Goal: Check status: Check status

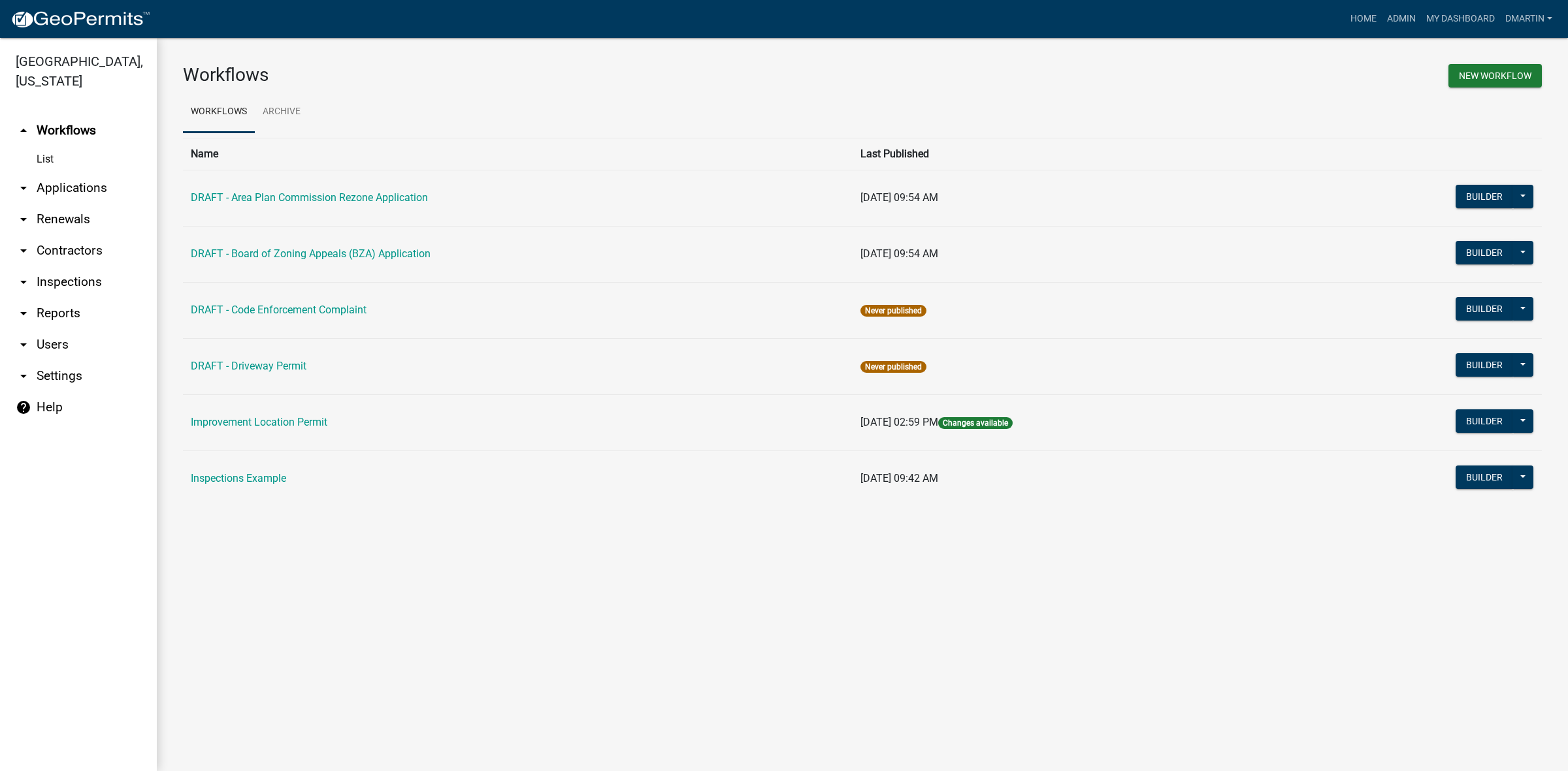
click at [59, 187] on link "arrow_drop_down Applications" at bounding box center [78, 188] width 156 height 31
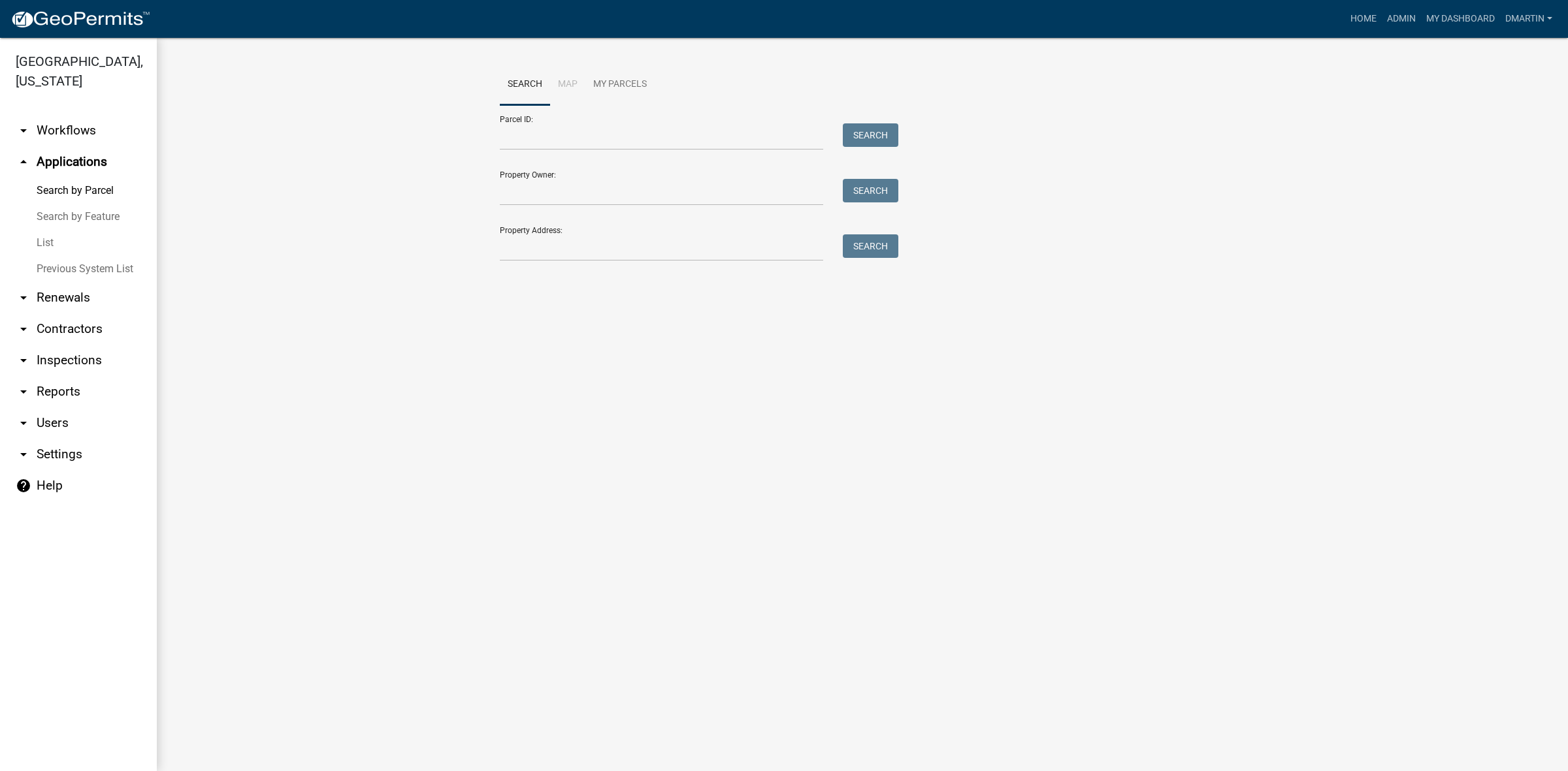
click at [51, 242] on link "List" at bounding box center [78, 242] width 156 height 26
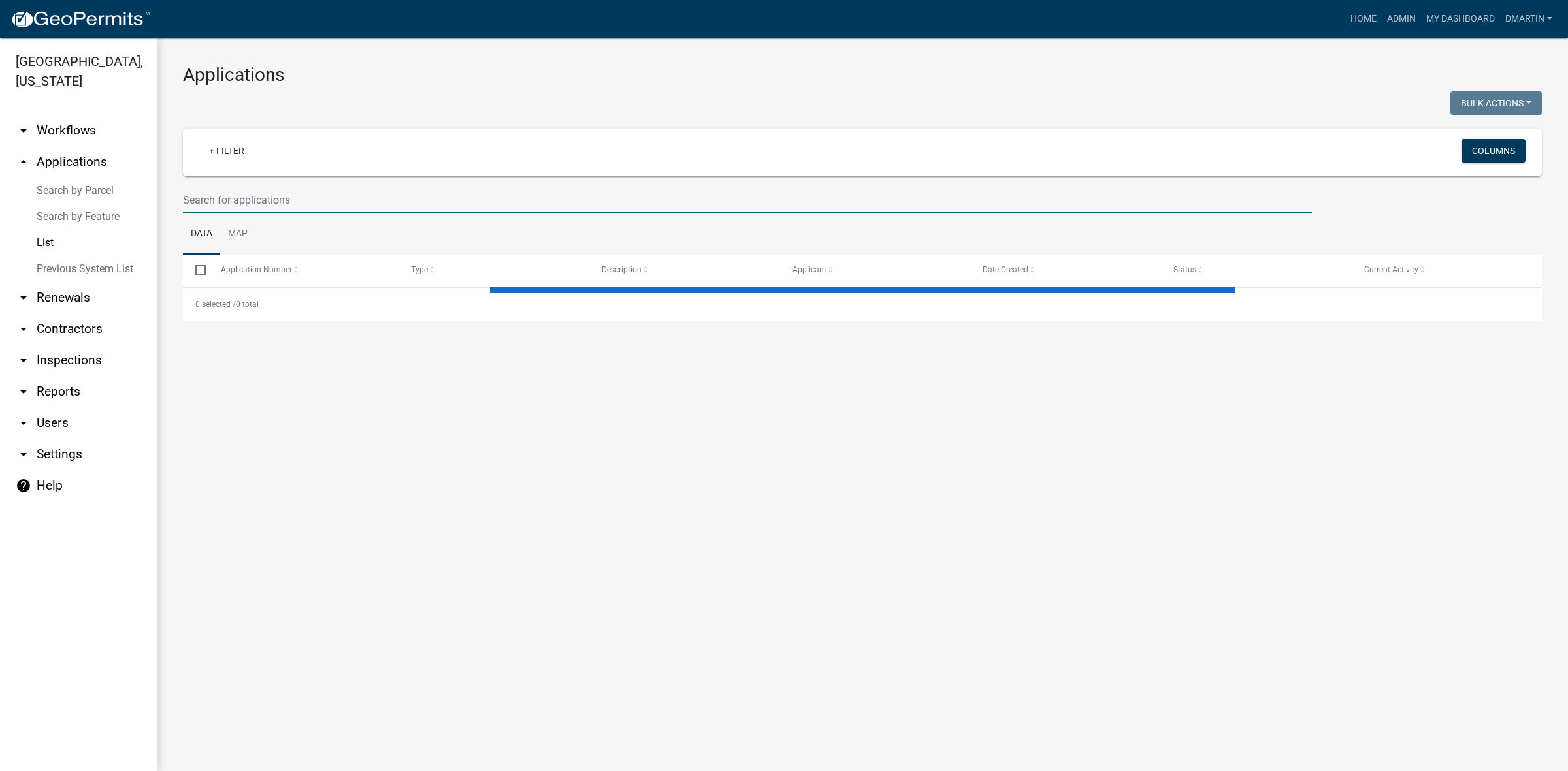
click at [273, 200] on input "text" at bounding box center [747, 200] width 1129 height 27
select select "3: 100"
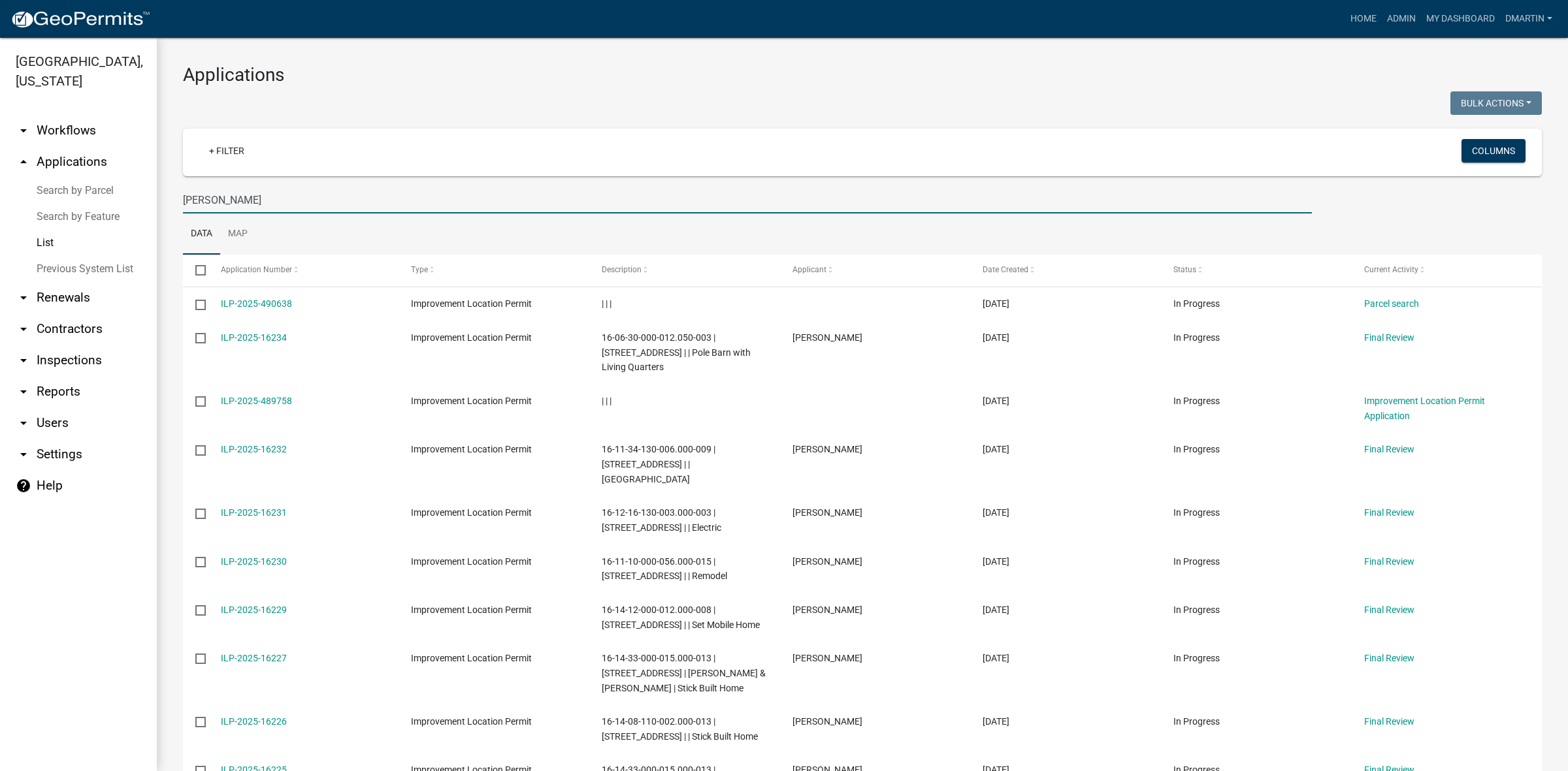
type input "[PERSON_NAME]"
